Goal: Task Accomplishment & Management: Use online tool/utility

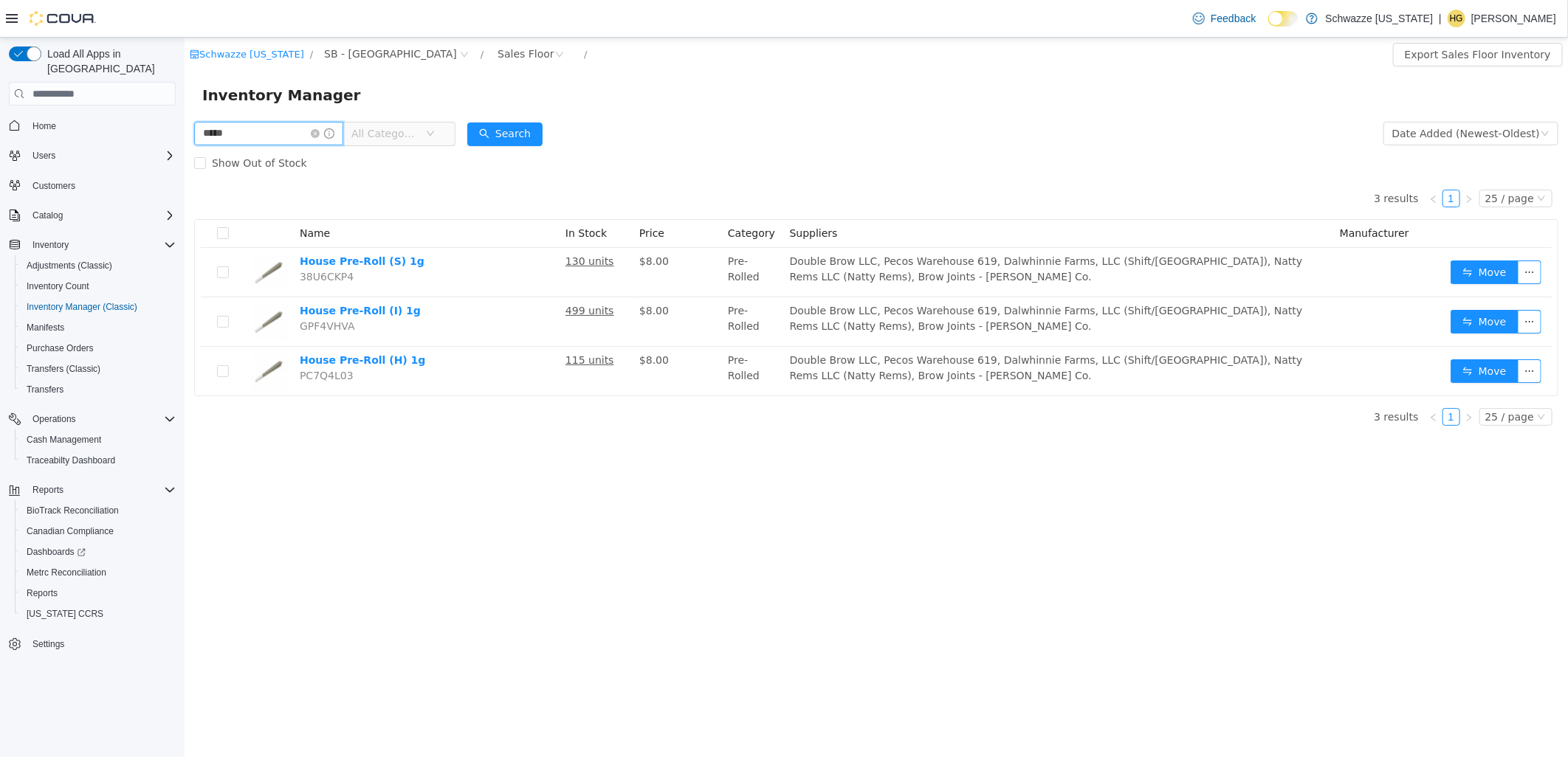
click at [295, 135] on input "*****" at bounding box center [267, 134] width 149 height 24
click at [319, 135] on icon "icon: close-circle" at bounding box center [315, 133] width 9 height 9
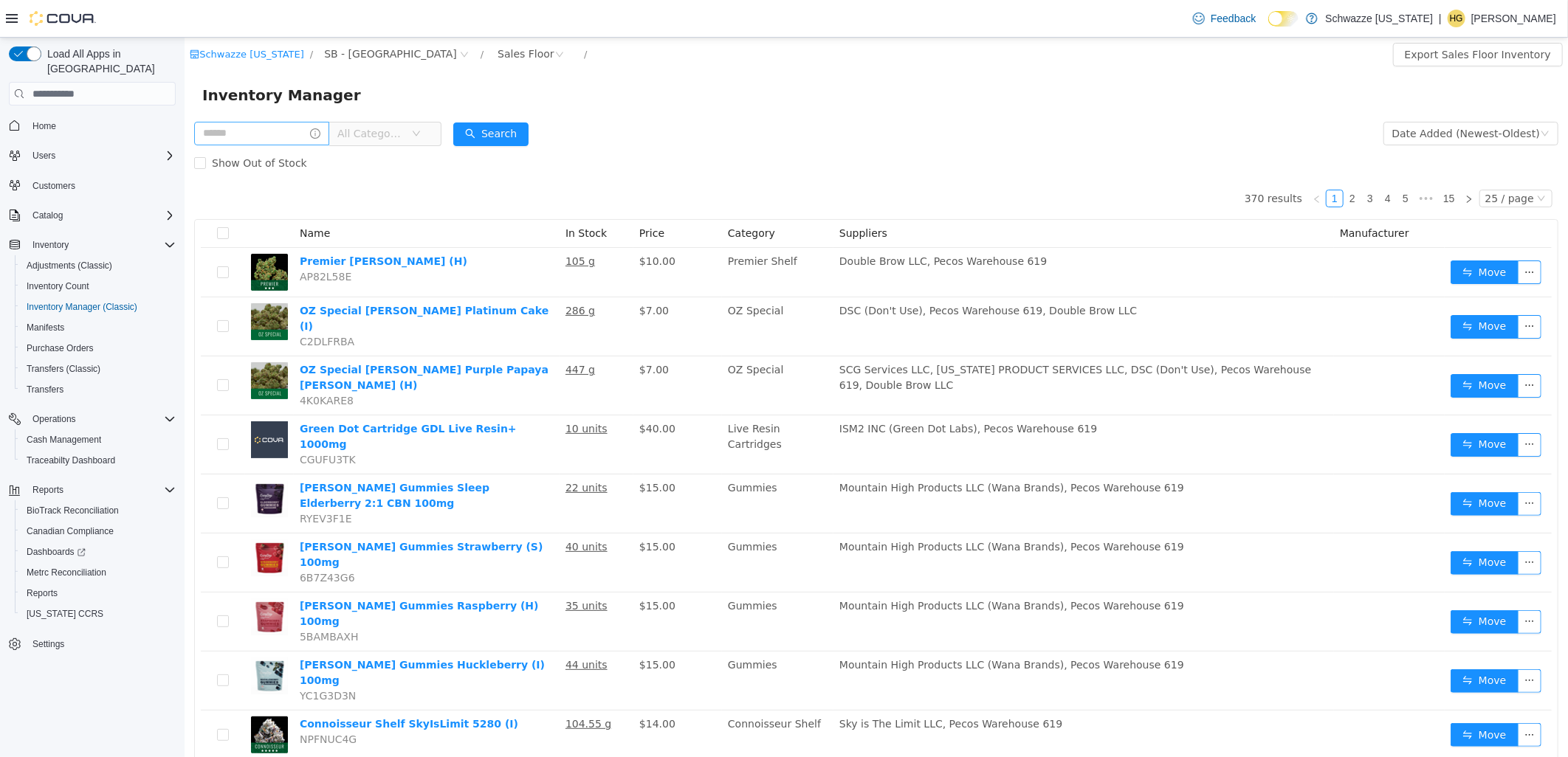
click at [769, 77] on div "Inventory Manager" at bounding box center [875, 95] width 1384 height 47
click at [497, 49] on div "Sales Floor" at bounding box center [525, 54] width 57 height 22
click at [750, 67] on div "Schwazze [US_STATE] / SB - [GEOGRAPHIC_DATA] / Sales Floor / Export Sales Floor…" at bounding box center [875, 54] width 1384 height 34
click at [488, 65] on div "Sales Floor" at bounding box center [530, 55] width 82 height 24
click at [461, 135] on li "Back Stock" at bounding box center [465, 132] width 88 height 24
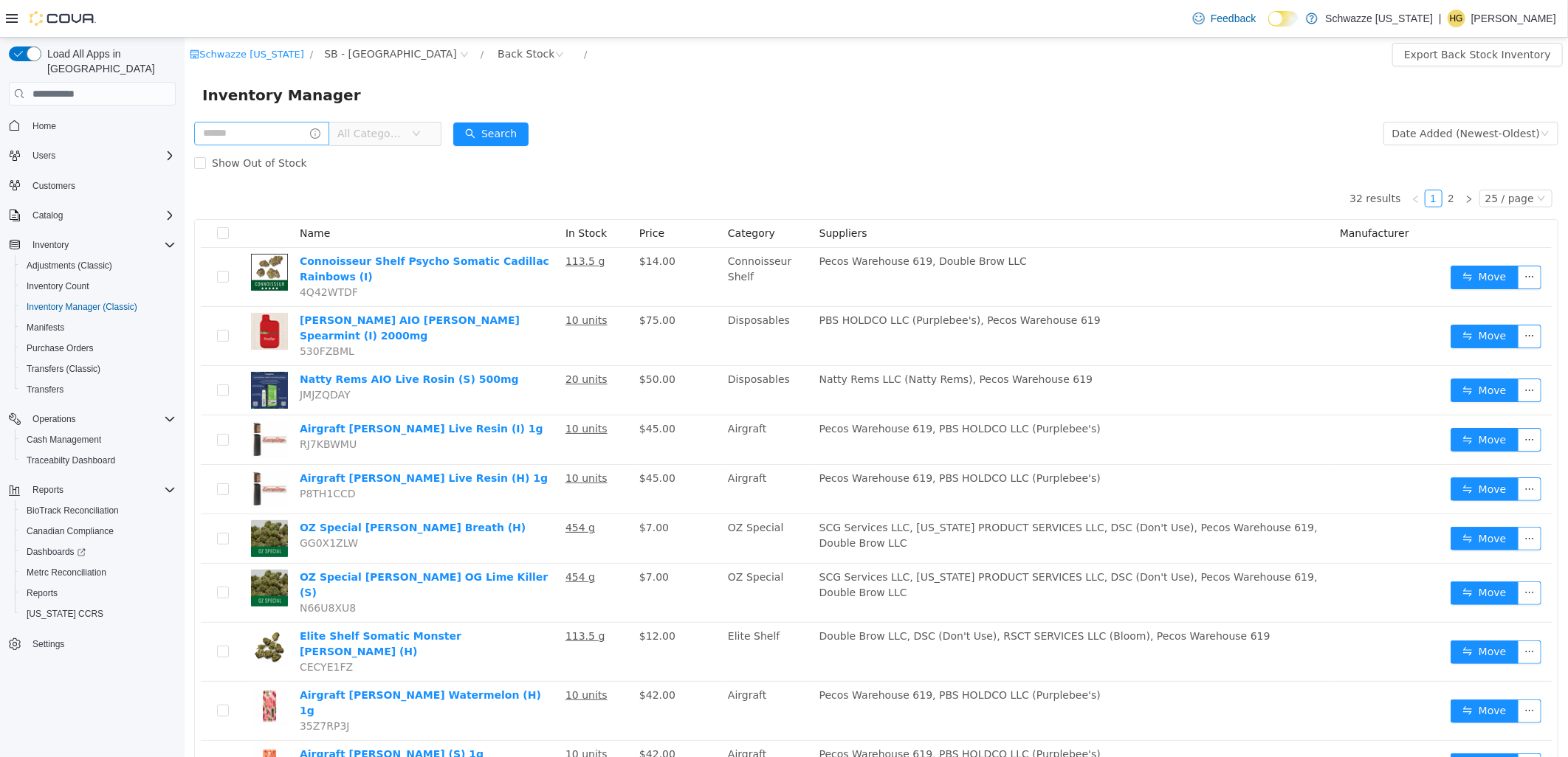
click at [668, 144] on form "All Categories Date Added (Newest-Oldest) Search Show Out of Stock" at bounding box center [875, 148] width 1364 height 59
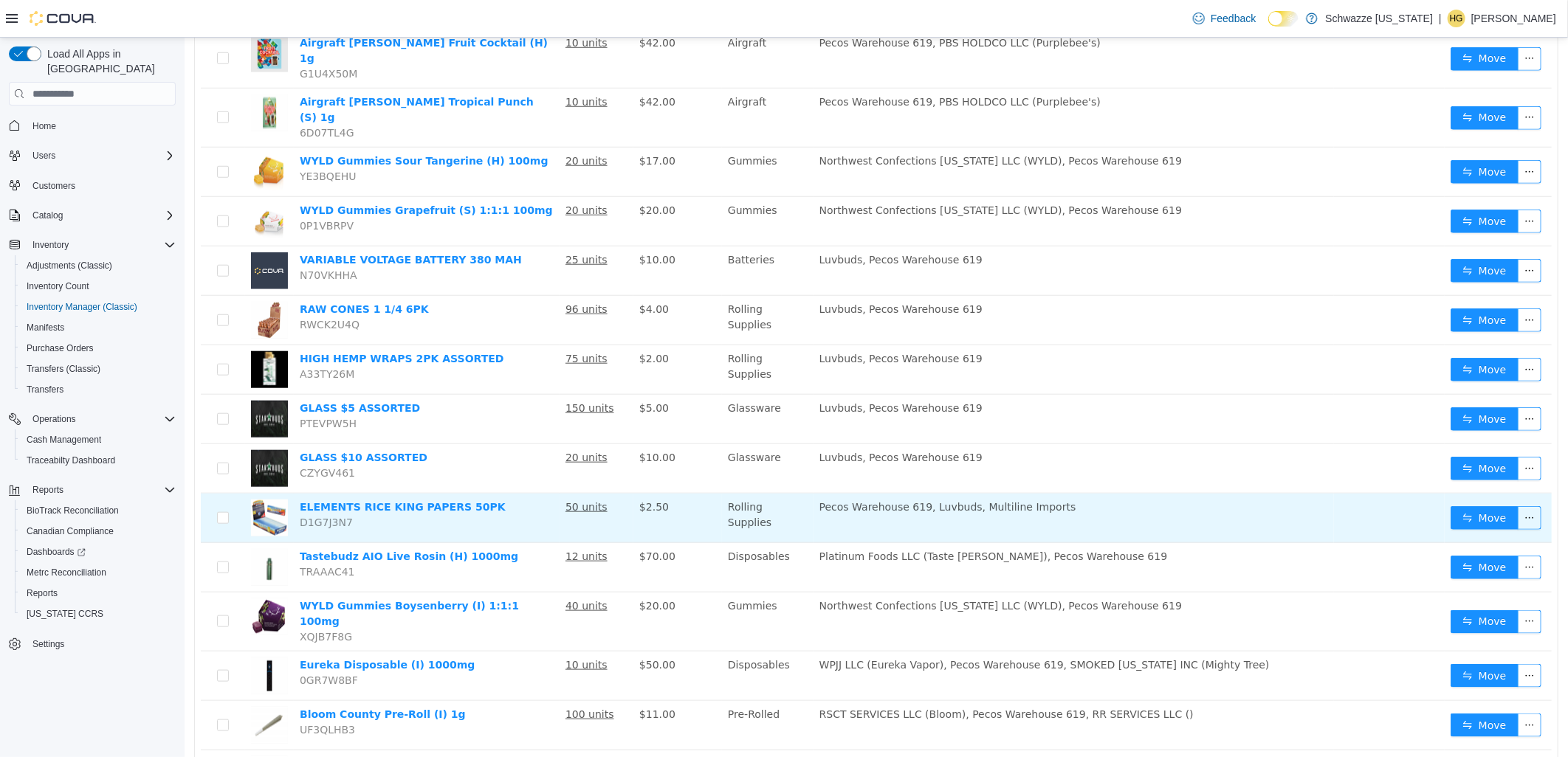
scroll to position [779, 0]
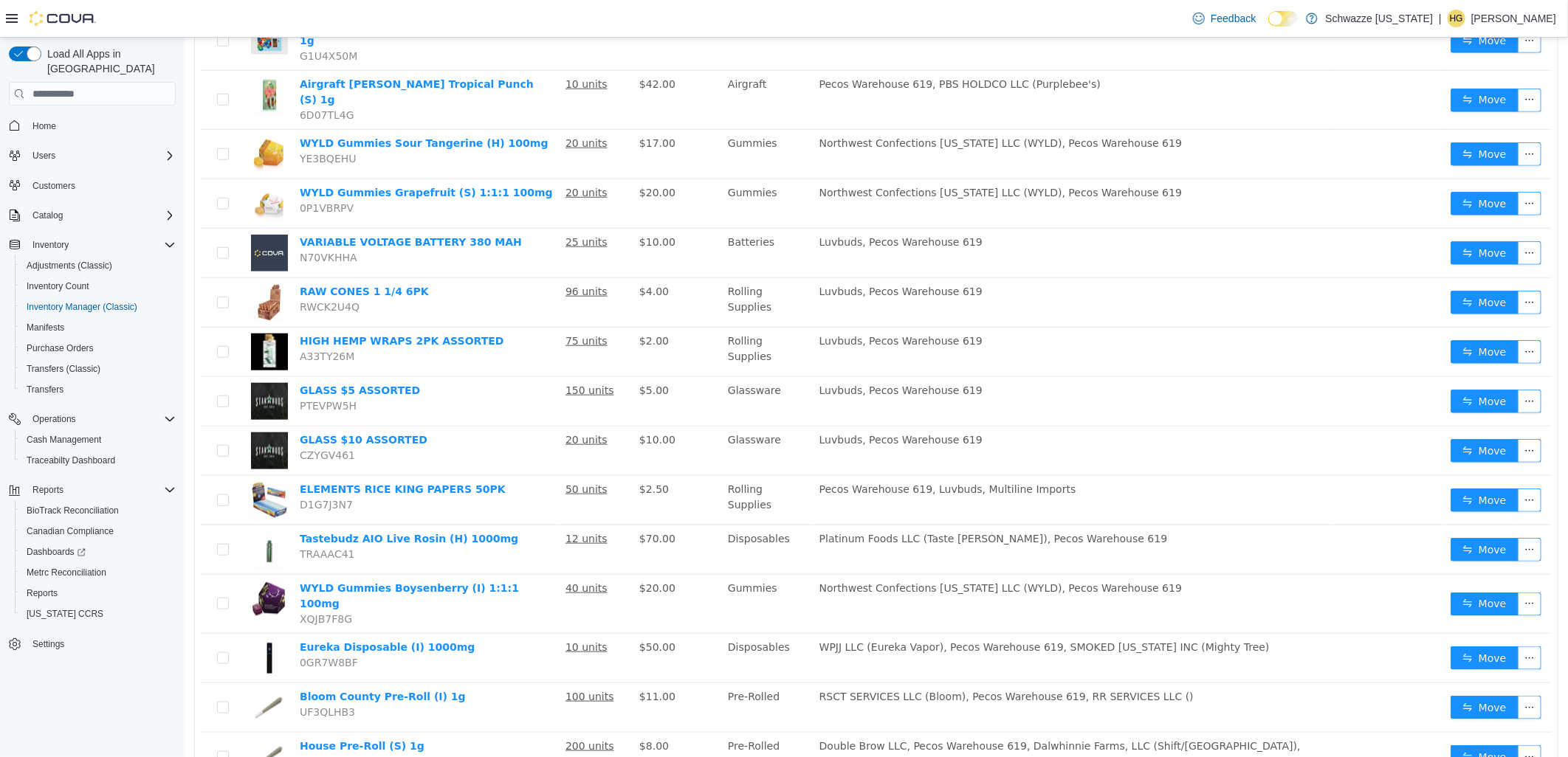
click at [1511, 711] on li "50 / page" at bounding box center [1507, 714] width 72 height 24
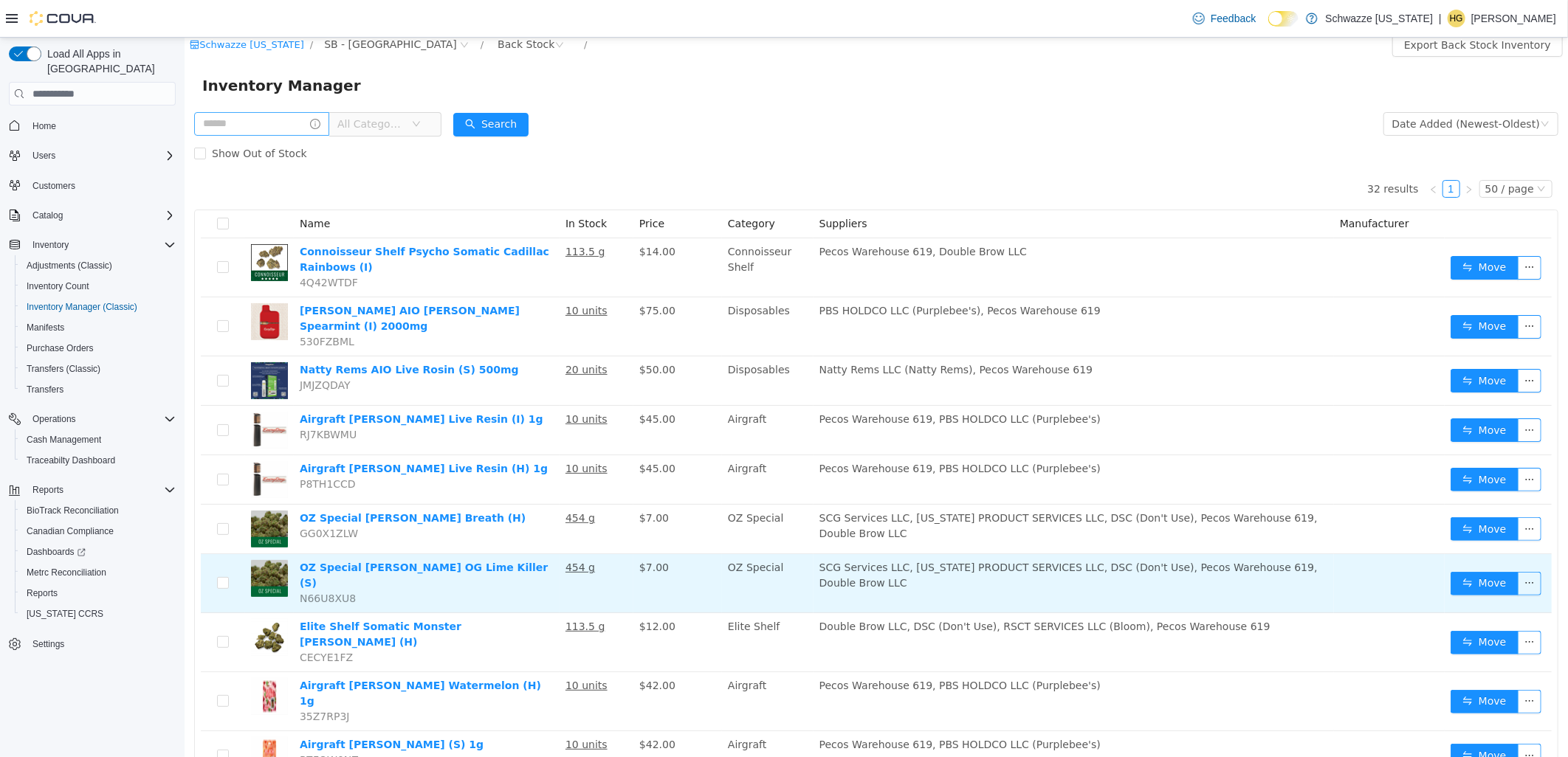
scroll to position [0, 0]
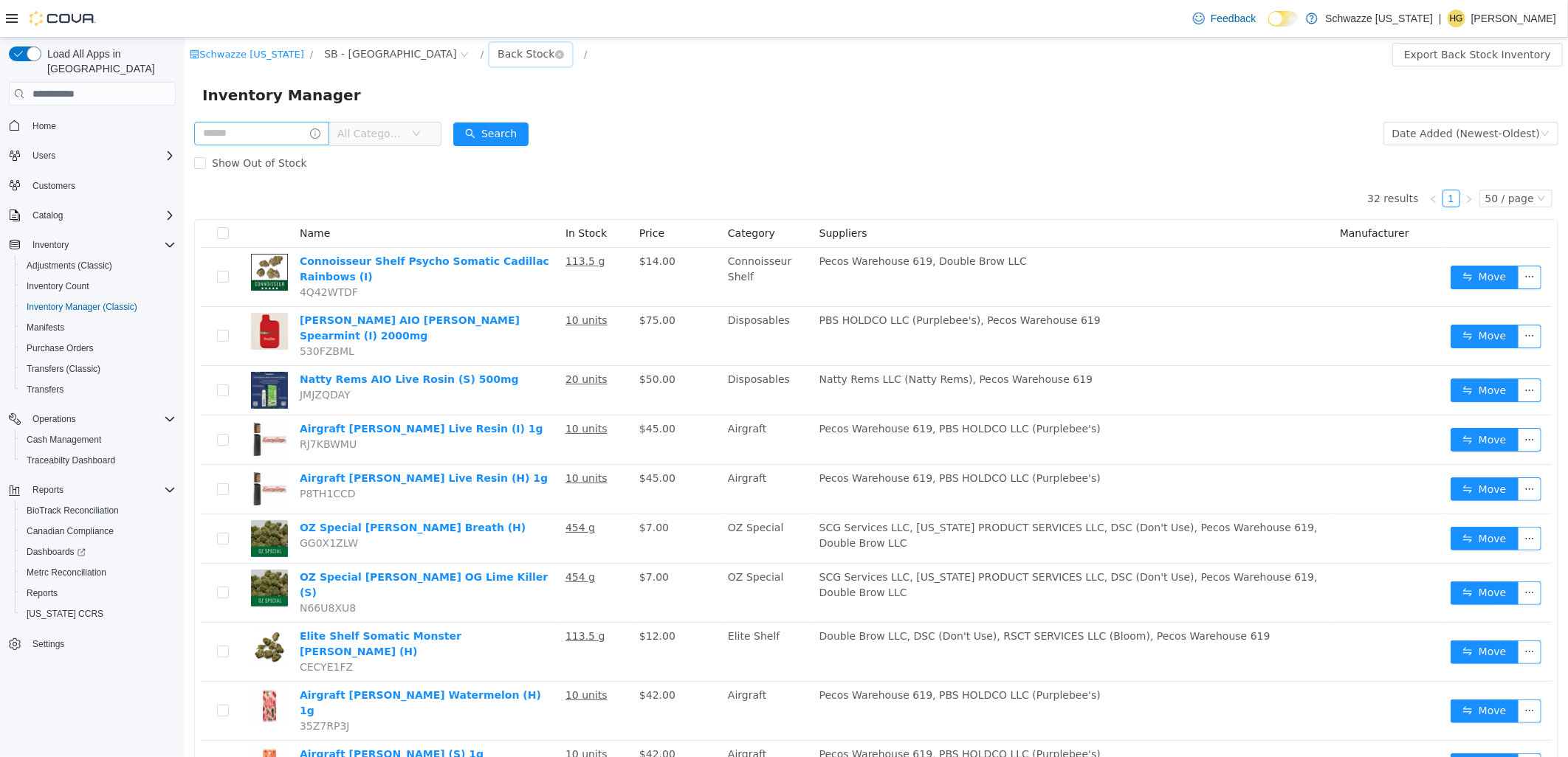
click at [497, 47] on div "Back Stock" at bounding box center [525, 54] width 57 height 22
click at [384, 59] on span "SB - [GEOGRAPHIC_DATA]" at bounding box center [390, 54] width 133 height 16
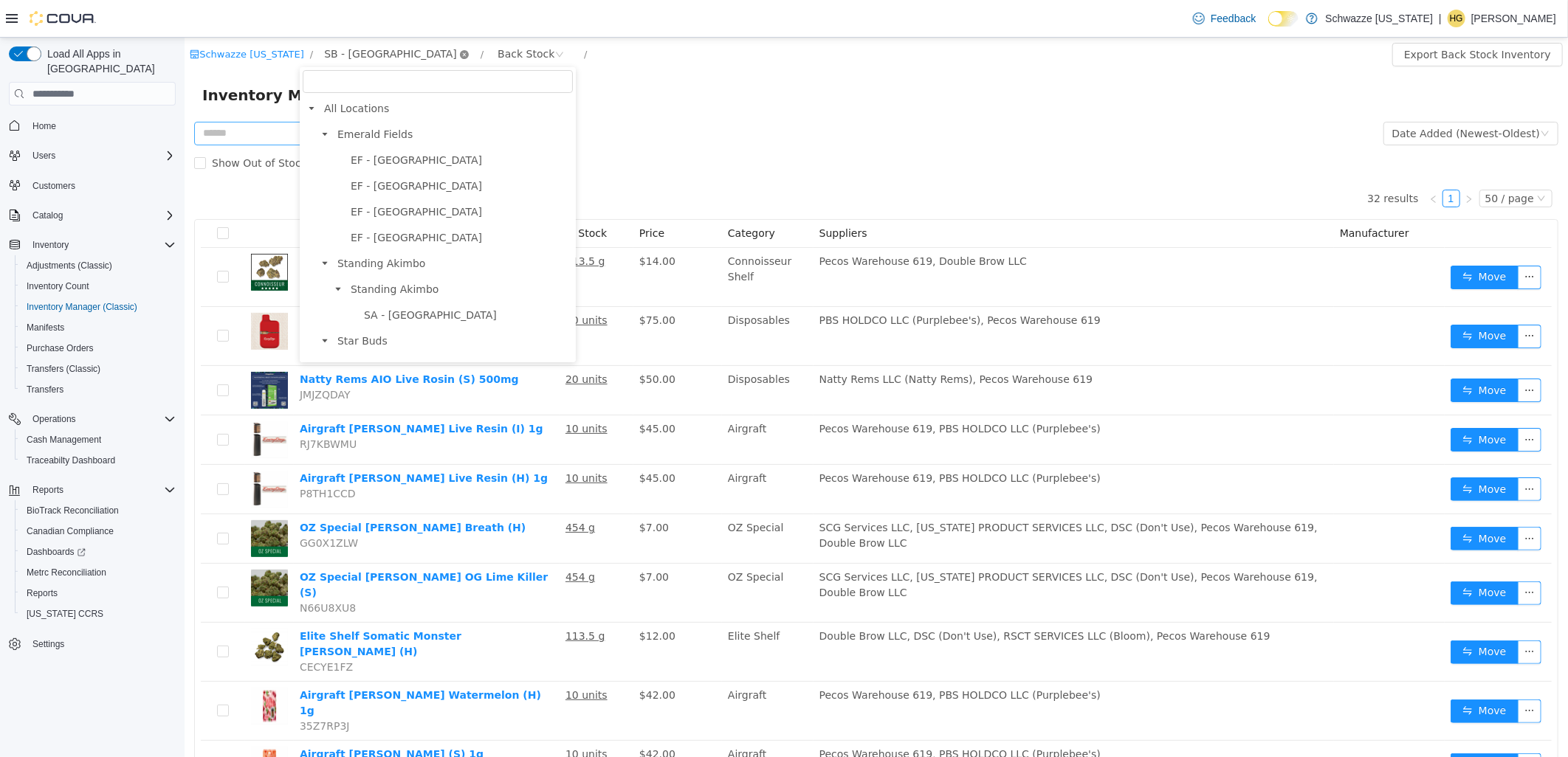
click at [459, 52] on icon "icon: close-circle" at bounding box center [464, 55] width 9 height 9
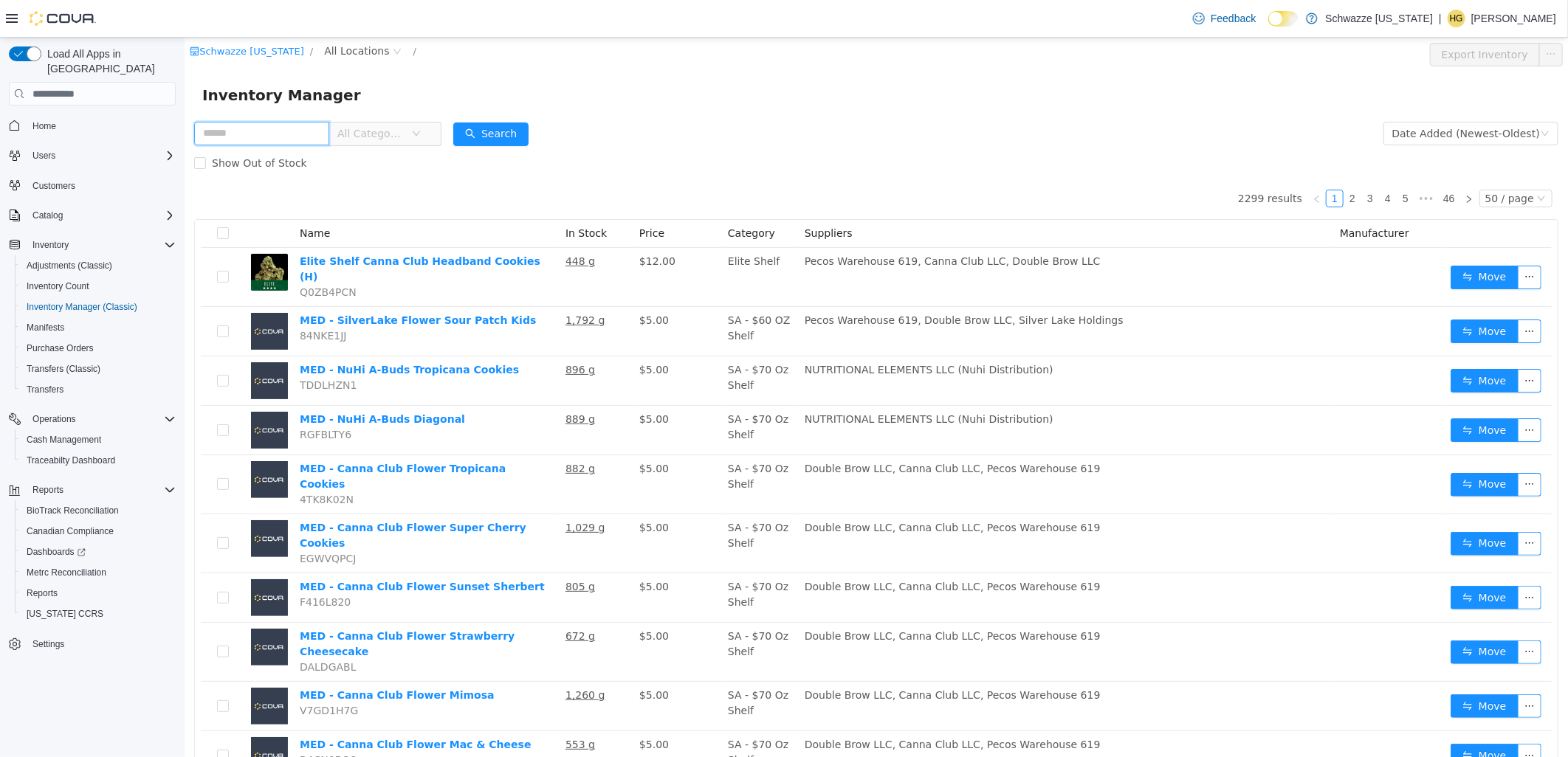
click at [279, 130] on input "text" at bounding box center [261, 134] width 135 height 24
type input "*********"
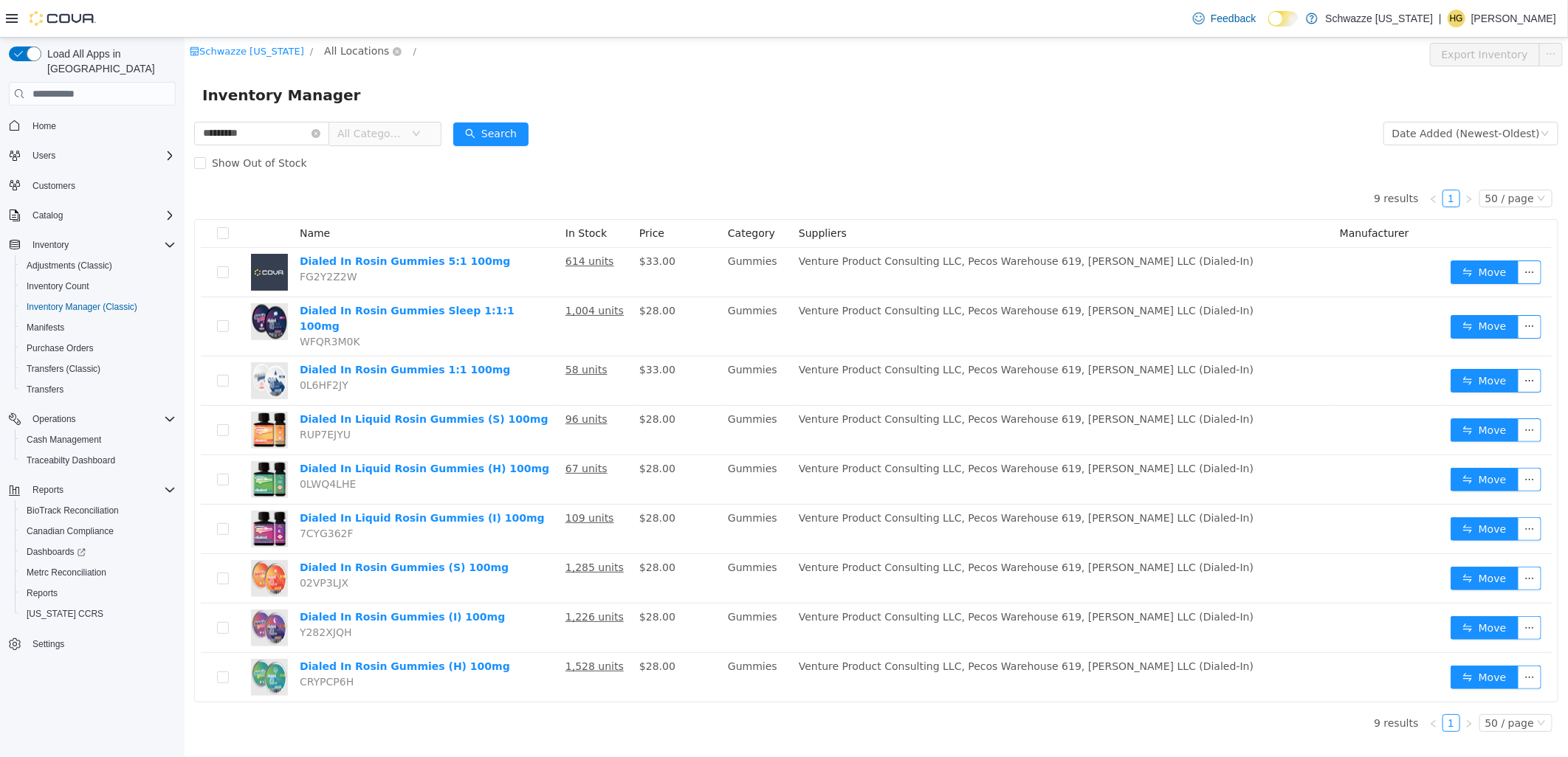
click at [326, 52] on span "All Locations" at bounding box center [356, 51] width 65 height 16
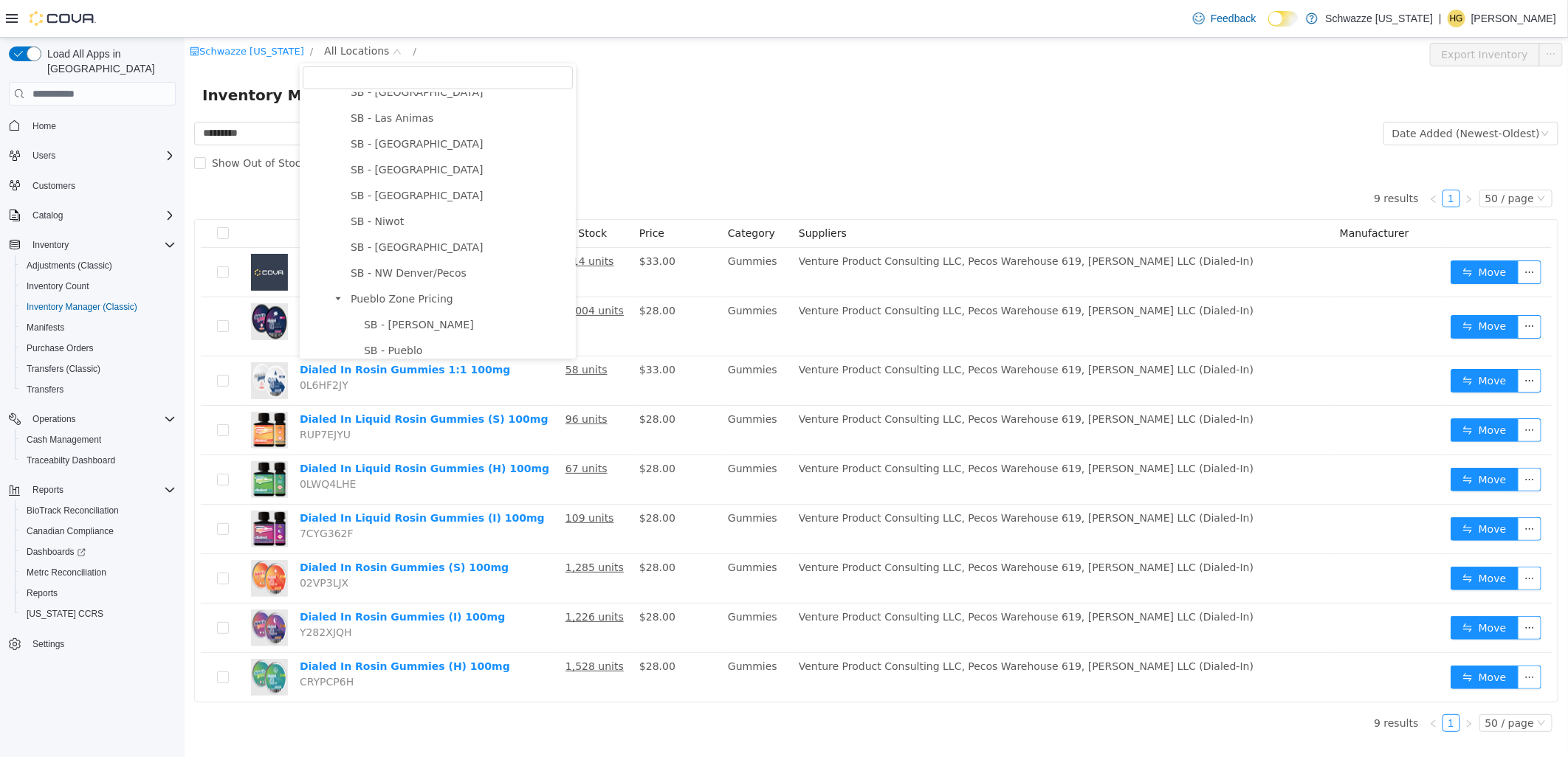
scroll to position [655, 0]
click at [415, 197] on span "SB - [GEOGRAPHIC_DATA]" at bounding box center [416, 198] width 133 height 12
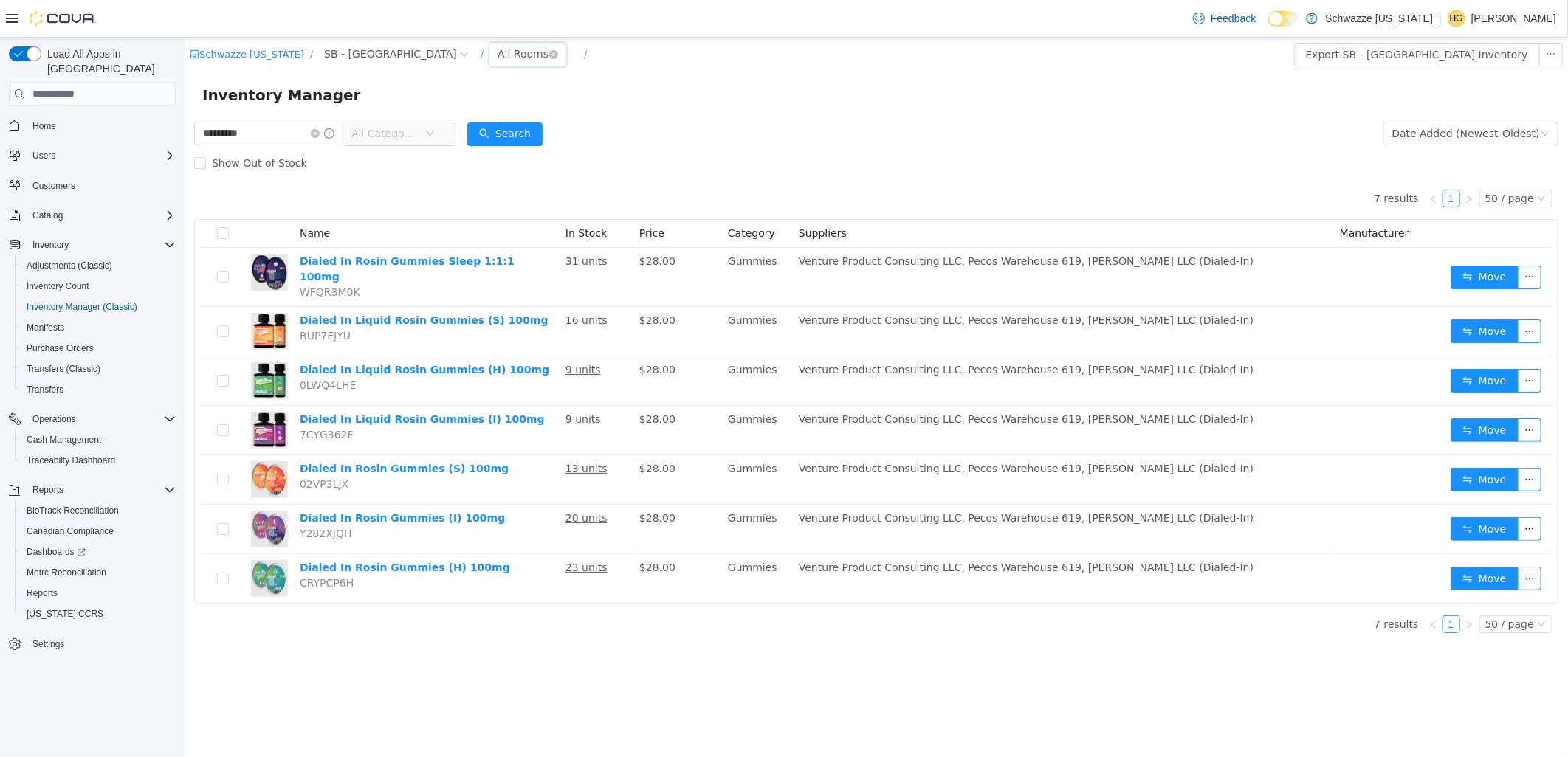
click at [497, 55] on div "All Rooms" at bounding box center [522, 54] width 51 height 22
click at [467, 133] on li "Back Stock" at bounding box center [465, 132] width 88 height 24
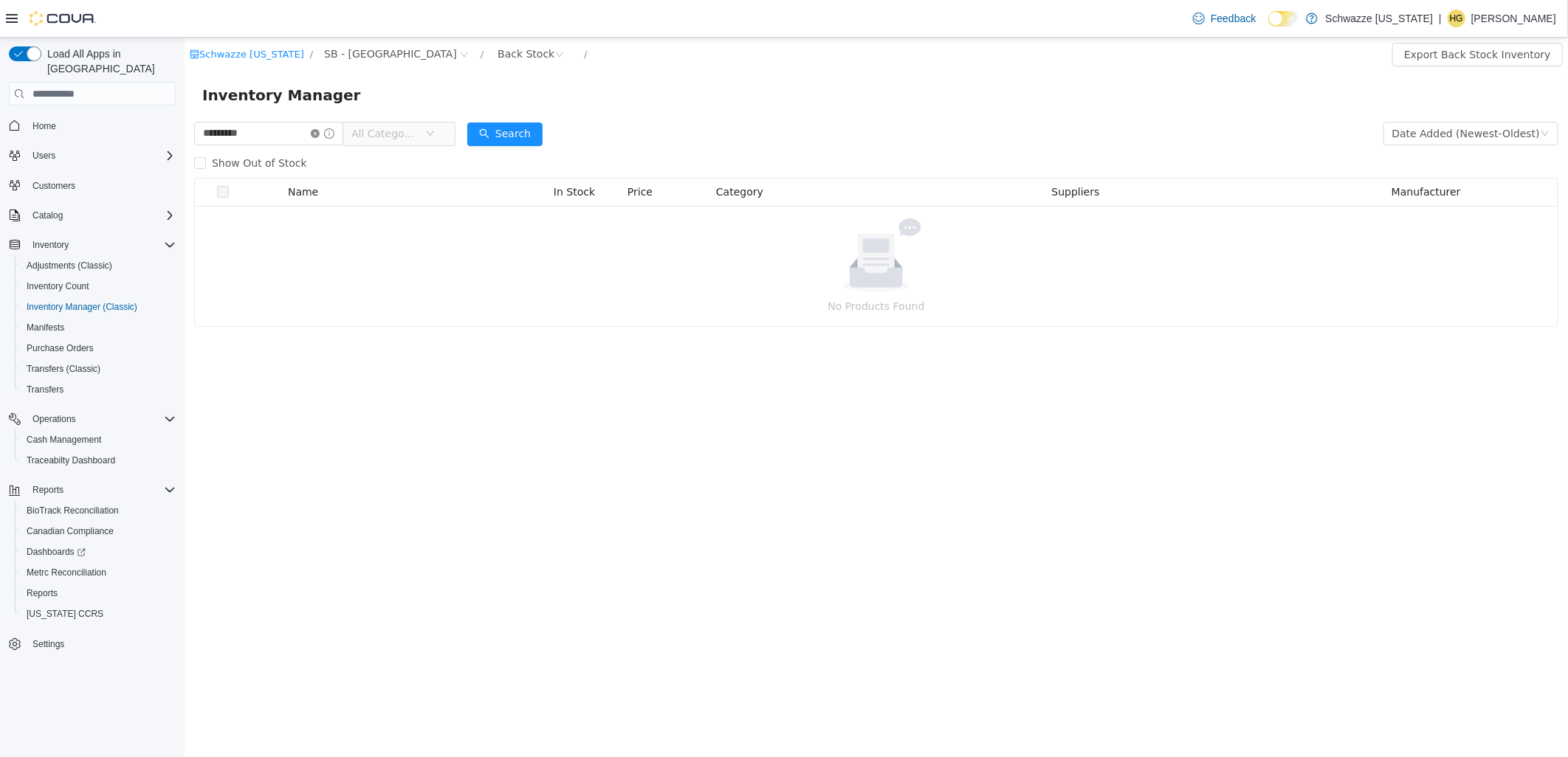
click at [319, 136] on icon "icon: close-circle" at bounding box center [315, 133] width 9 height 9
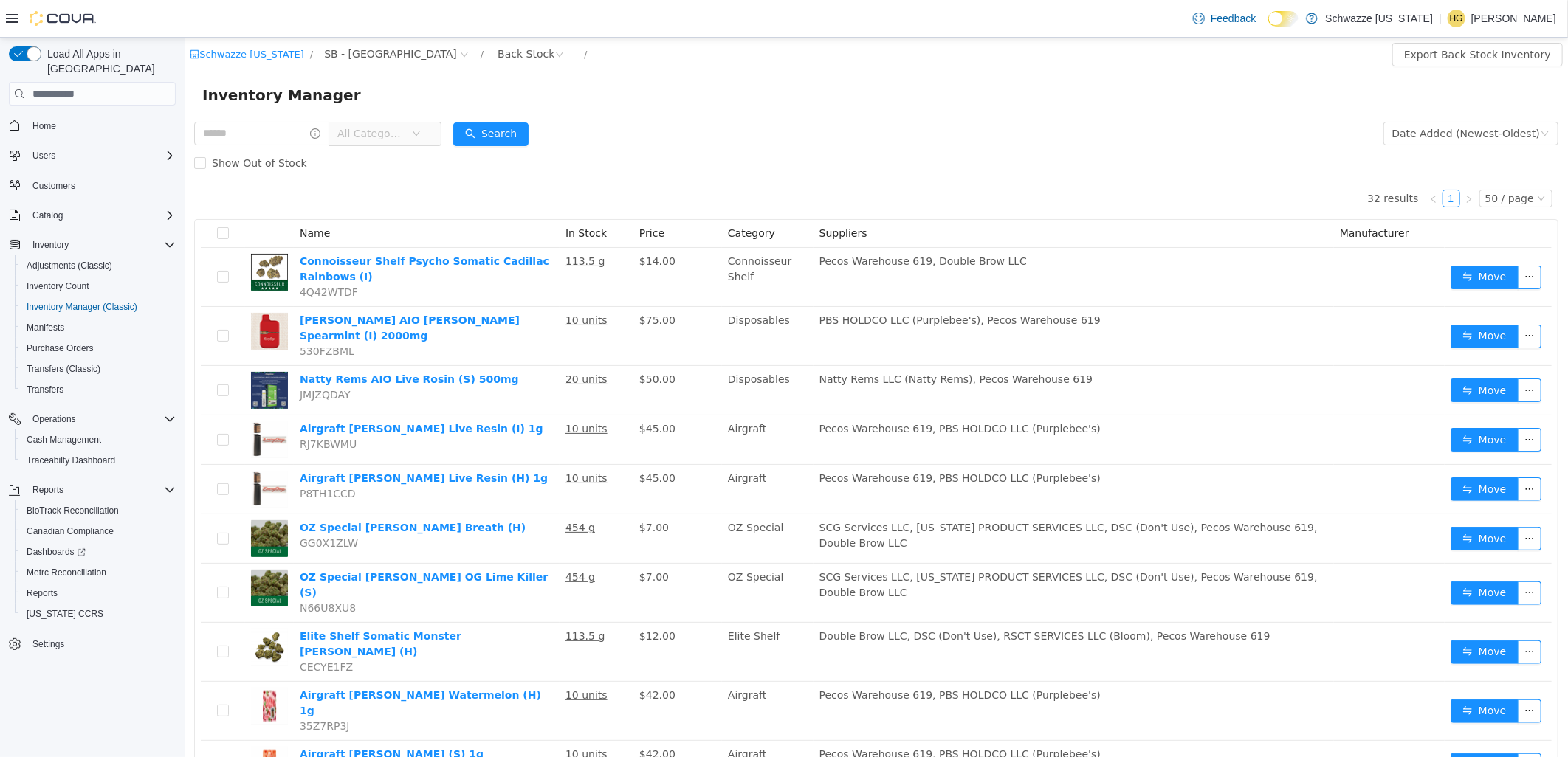
click at [742, 102] on div "Inventory Manager" at bounding box center [875, 95] width 1348 height 24
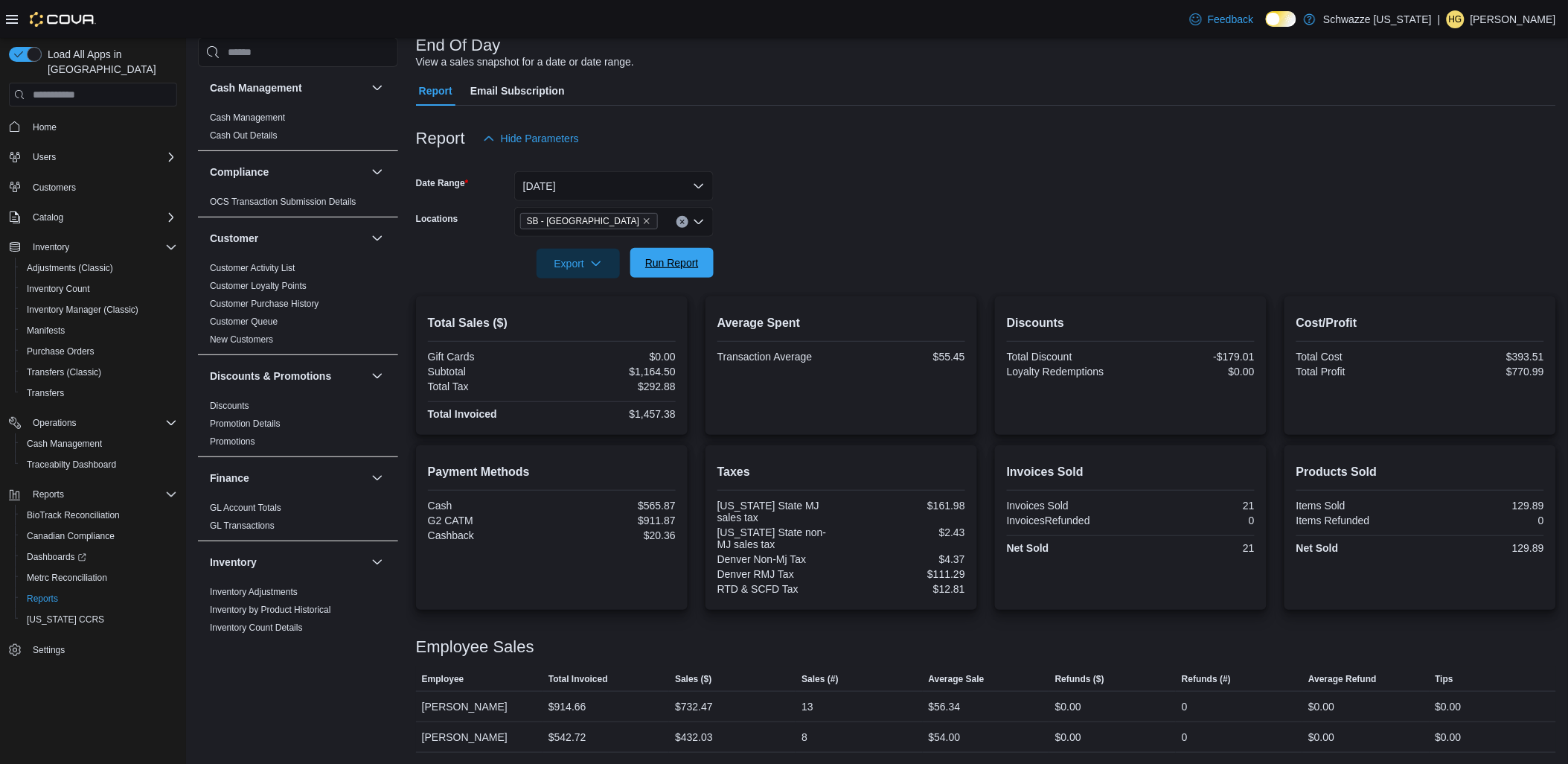
scroll to position [929, 0]
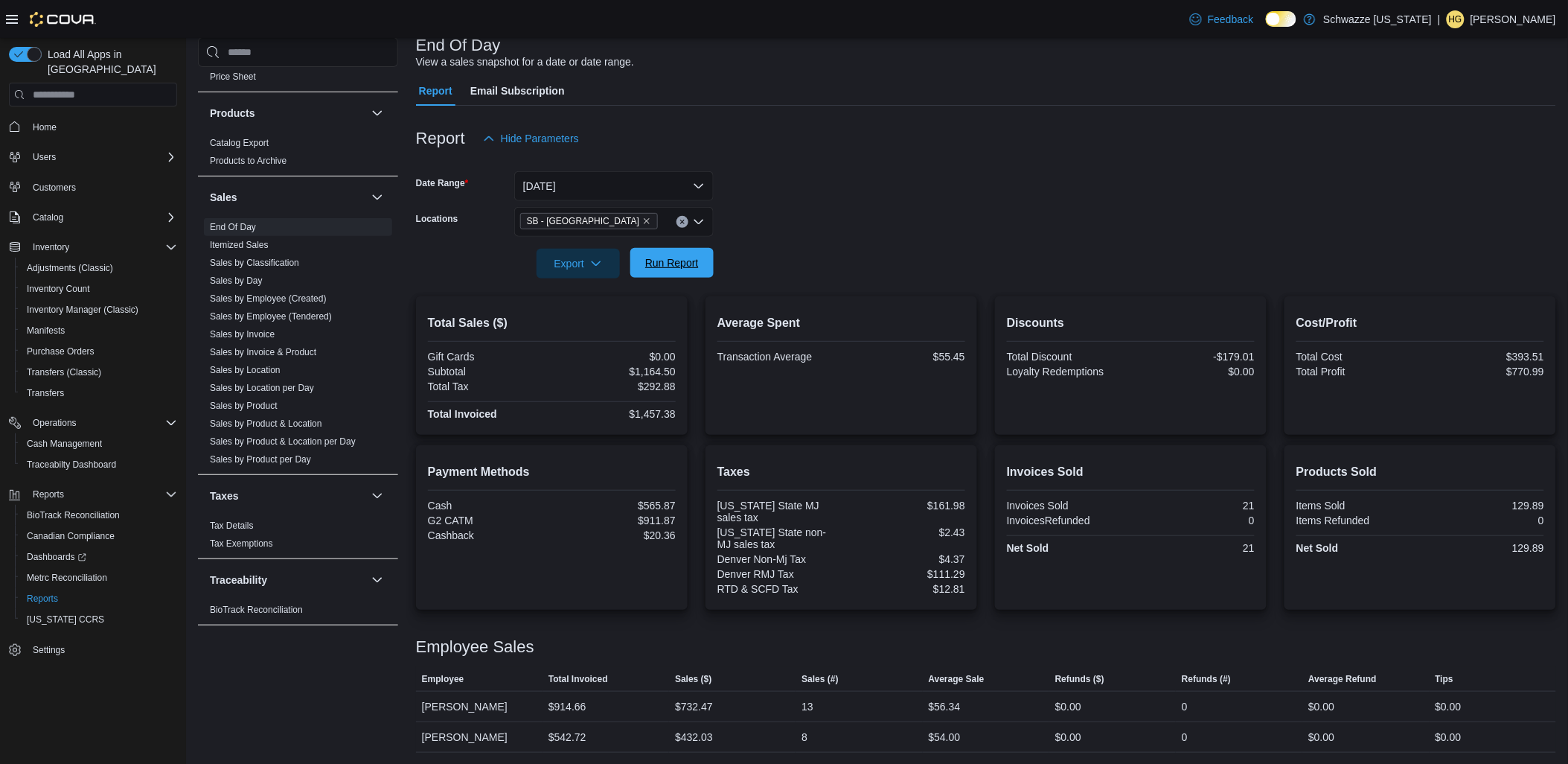
click at [674, 270] on span "Run Report" at bounding box center [671, 263] width 54 height 15
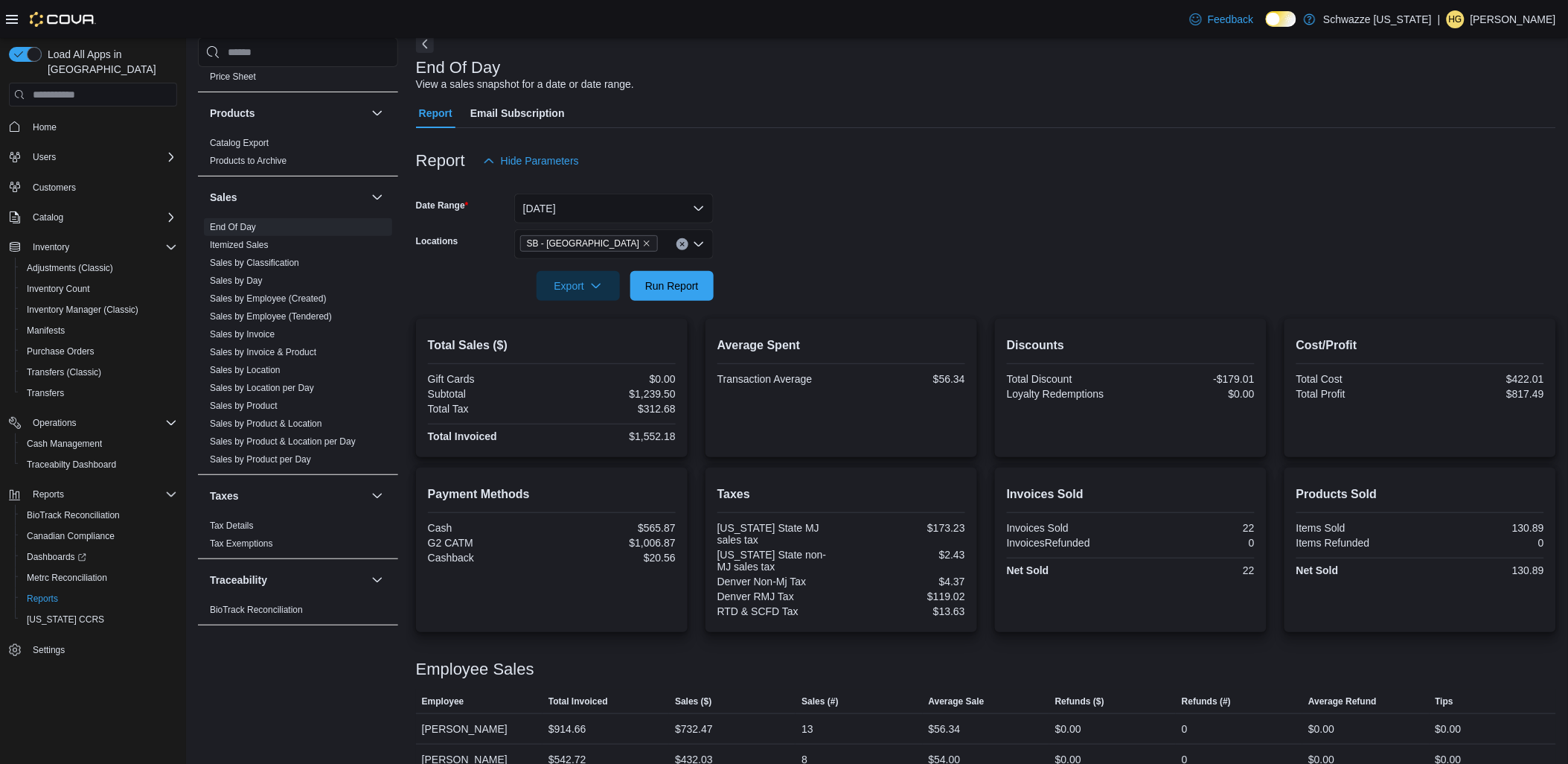
scroll to position [128, 0]
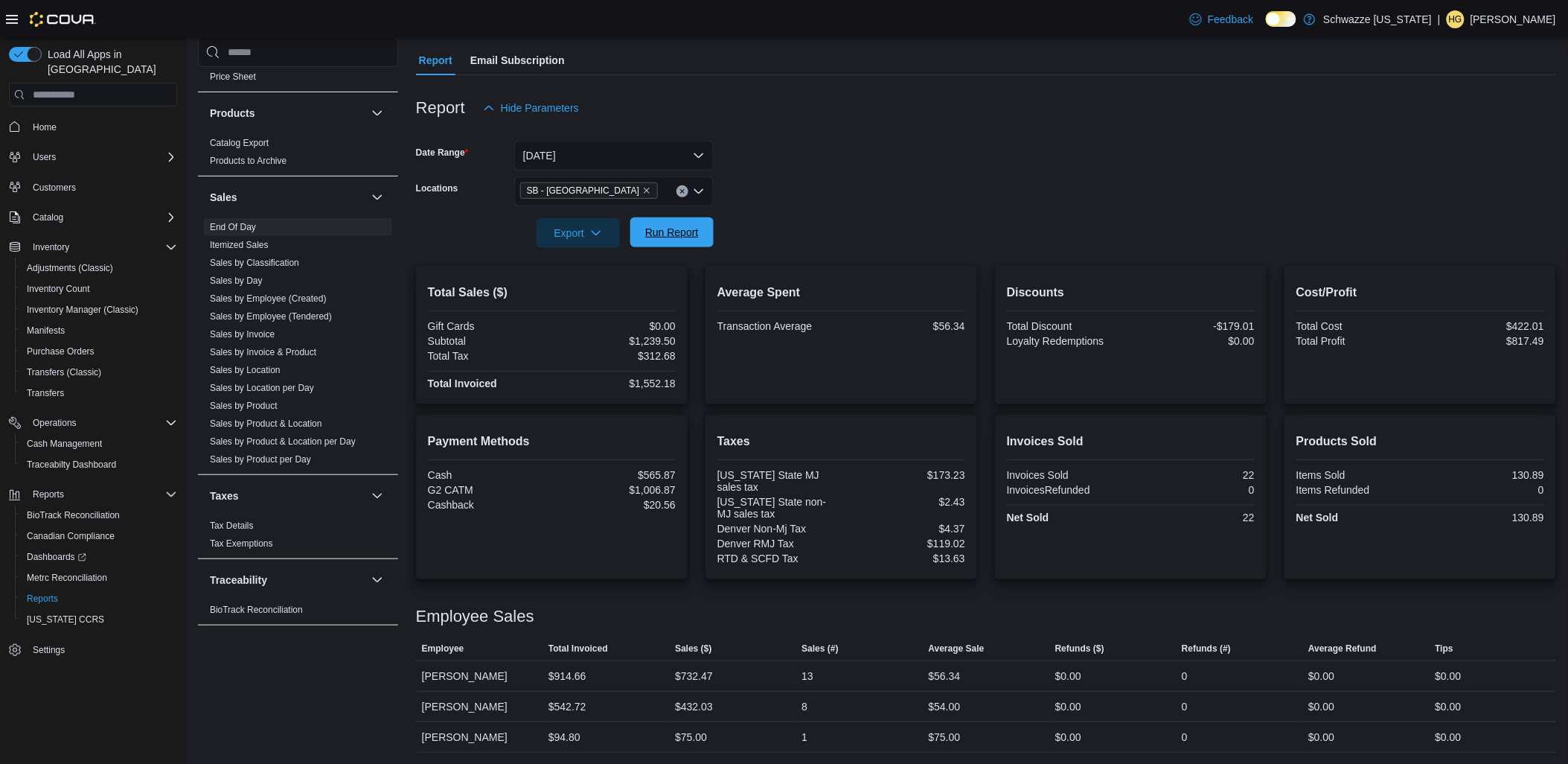
click at [686, 246] on span "Run Report" at bounding box center [671, 232] width 66 height 29
click at [678, 231] on span "Run Report" at bounding box center [671, 233] width 54 height 15
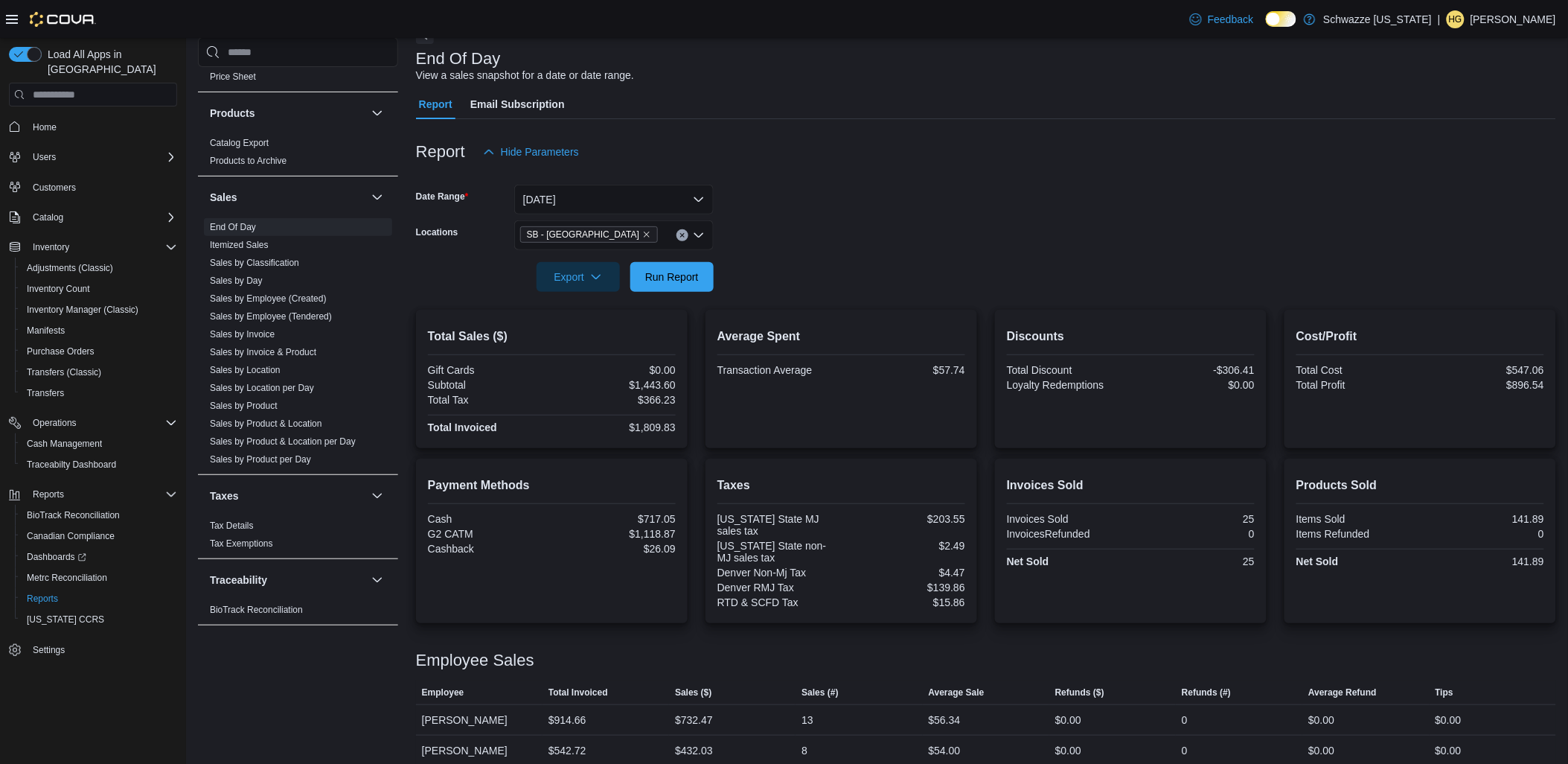
scroll to position [159, 0]
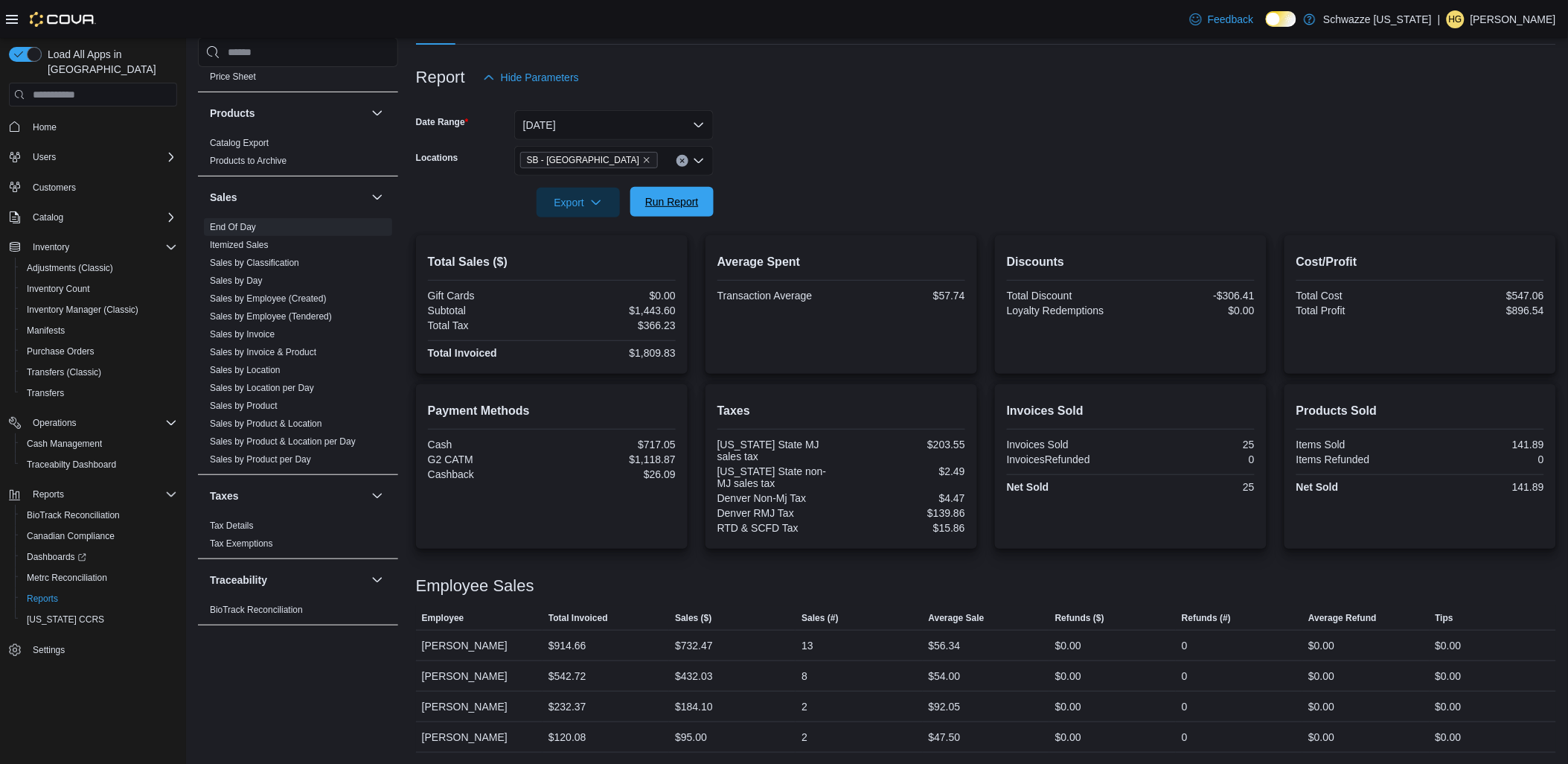
click at [701, 217] on span "Run Report" at bounding box center [671, 201] width 66 height 29
